Goal: Task Accomplishment & Management: Use online tool/utility

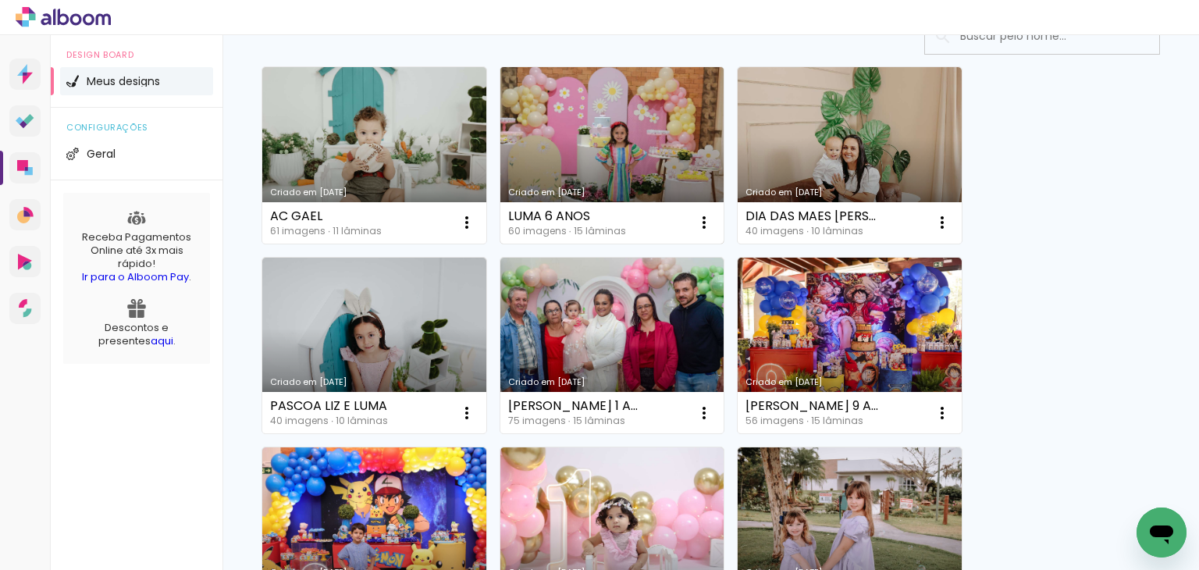
scroll to position [156, 0]
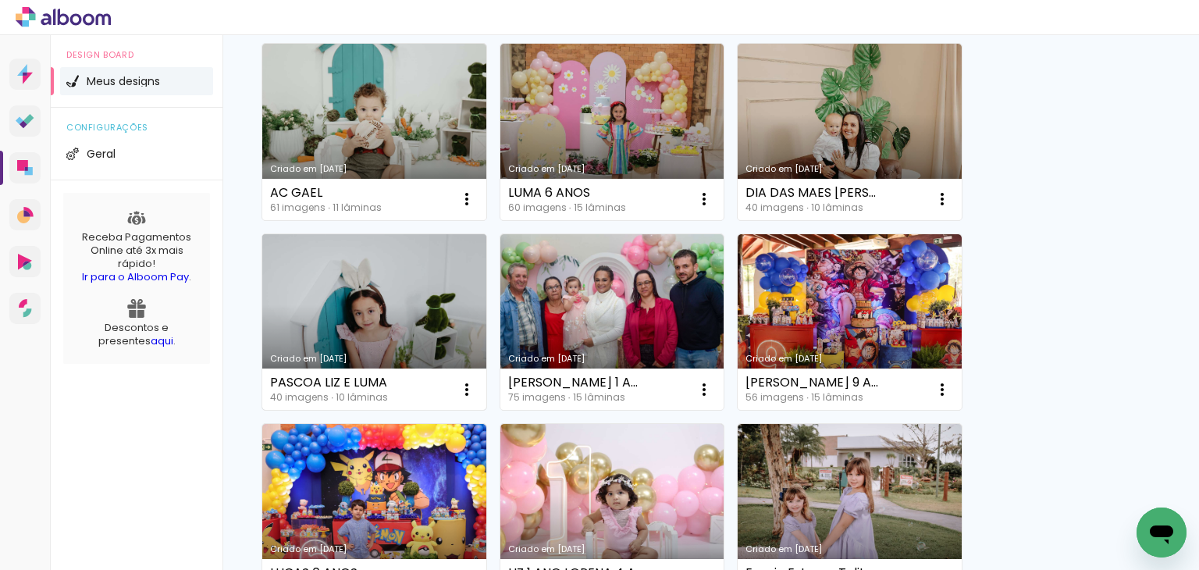
click at [338, 332] on link "Criado em [DATE]" at bounding box center [374, 322] width 224 height 176
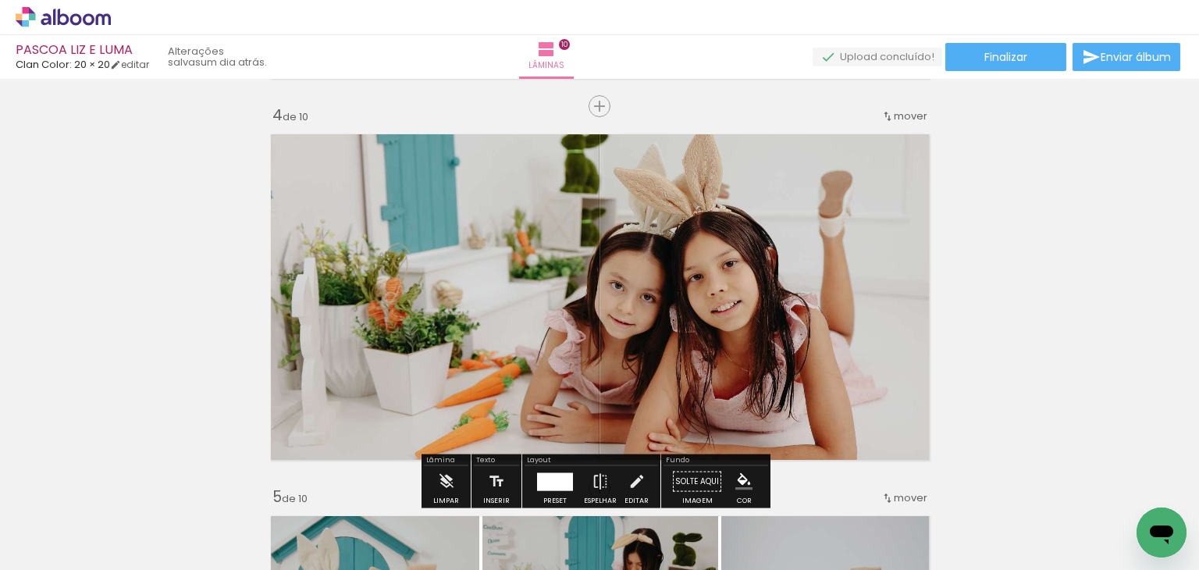
scroll to position [1170, 0]
